Goal: Task Accomplishment & Management: Complete application form

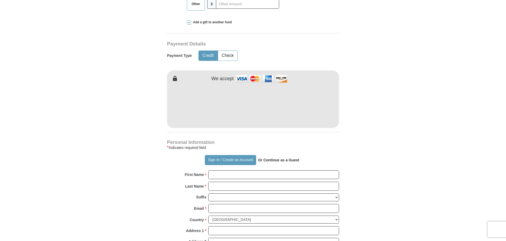
scroll to position [238, 0]
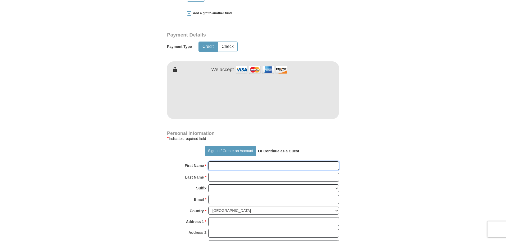
click at [235, 166] on input "First Name *" at bounding box center [273, 165] width 131 height 9
click at [230, 168] on input "First Name *" at bounding box center [273, 165] width 131 height 9
type input "[PERSON_NAME]"
click at [218, 179] on input "Last Name *" at bounding box center [273, 177] width 131 height 9
click at [220, 188] on select "[PERSON_NAME] I II III IV V VI" at bounding box center [273, 188] width 131 height 8
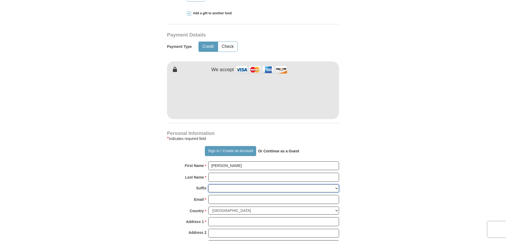
click at [220, 188] on select "[PERSON_NAME] I II III IV V VI" at bounding box center [273, 188] width 131 height 8
click at [222, 177] on input "Last Name *" at bounding box center [273, 177] width 131 height 9
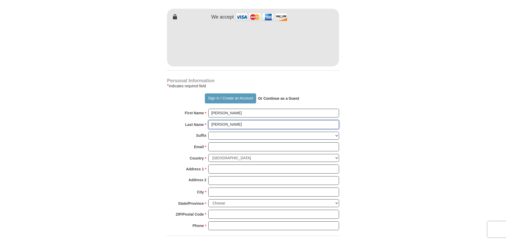
scroll to position [291, 0]
type input "[PERSON_NAME]"
click at [222, 170] on input "Address 1 *" at bounding box center [273, 168] width 131 height 9
type input "10280 SR 124"
type input "[EMAIL_ADDRESS][DOMAIN_NAME]"
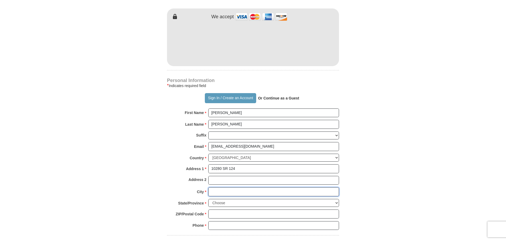
type input "Russellville"
select select "AR"
type input "72802"
type input "4798570171"
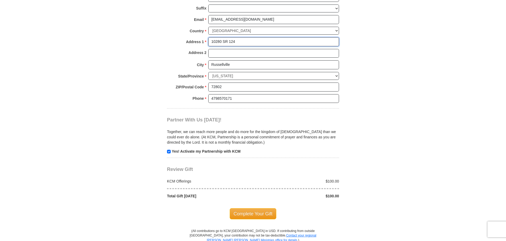
scroll to position [423, 0]
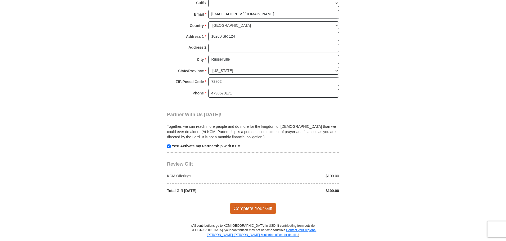
click at [240, 208] on span "Complete Your Gift" at bounding box center [253, 208] width 47 height 11
